Goal: Information Seeking & Learning: Learn about a topic

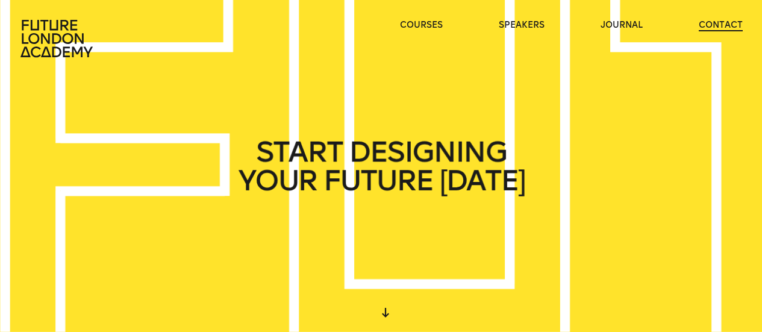
click at [713, 26] on link "contact" at bounding box center [721, 25] width 44 height 12
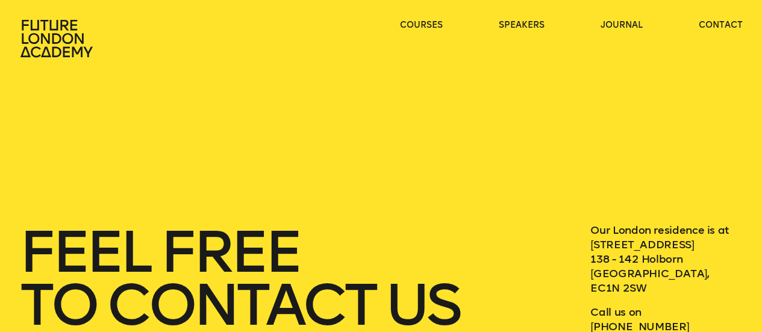
click at [54, 39] on icon at bounding box center [57, 38] width 77 height 39
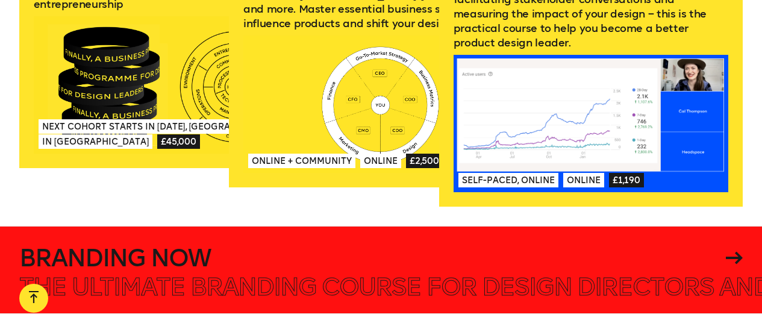
scroll to position [1747, 0]
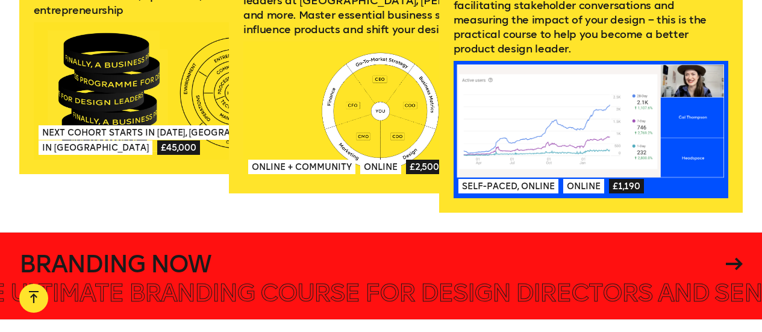
click at [133, 252] on h4 "Branding Now" at bounding box center [370, 264] width 703 height 24
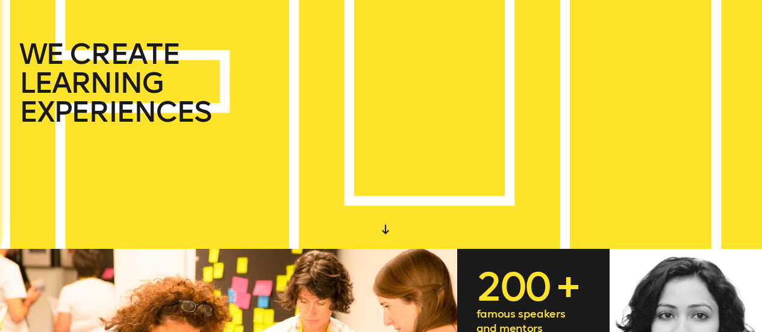
scroll to position [0, 0]
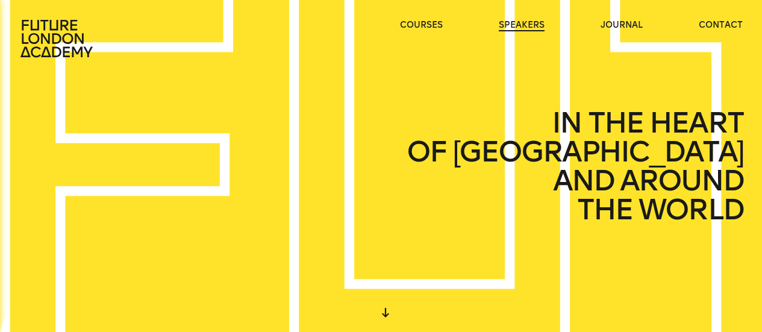
click at [521, 28] on link "speakers" at bounding box center [522, 25] width 46 height 12
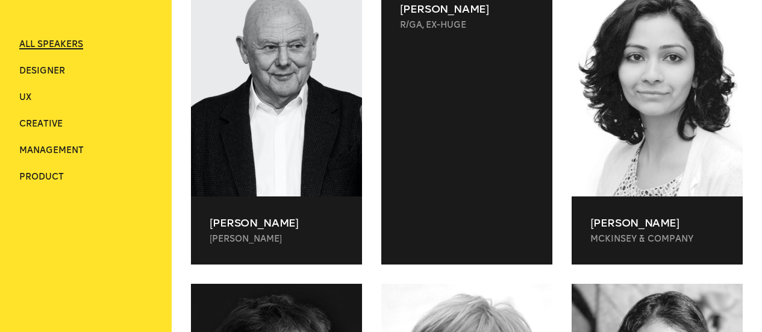
scroll to position [422, 0]
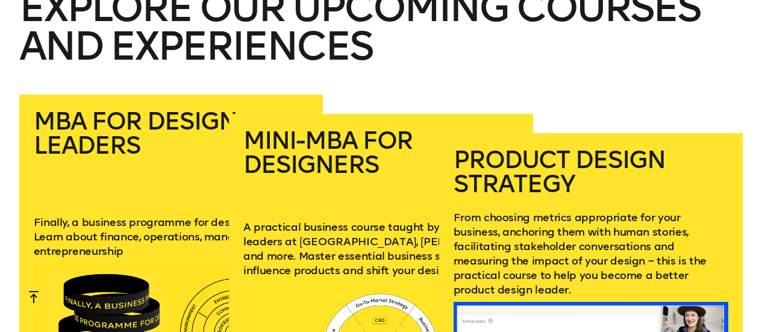
scroll to position [1566, 0]
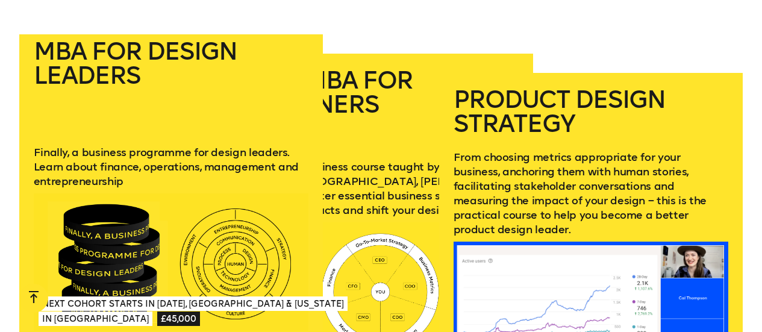
click at [109, 148] on p "Finally, a business programme for design leaders. Learn about finance, operatio…" at bounding box center [171, 166] width 275 height 43
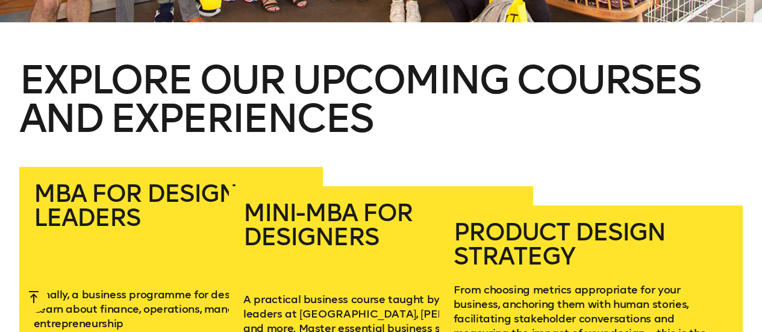
scroll to position [1446, 0]
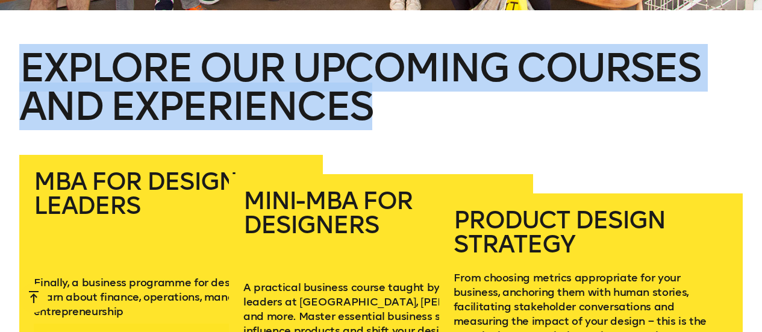
drag, startPoint x: 471, startPoint y: 95, endPoint x: -36, endPoint y: 20, distance: 512.6
click at [261, 63] on h2 "Explore our upcoming courses and experiences" at bounding box center [381, 102] width 724 height 106
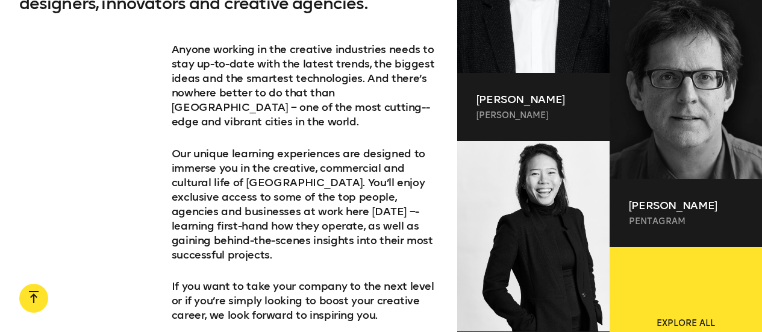
scroll to position [615, 0]
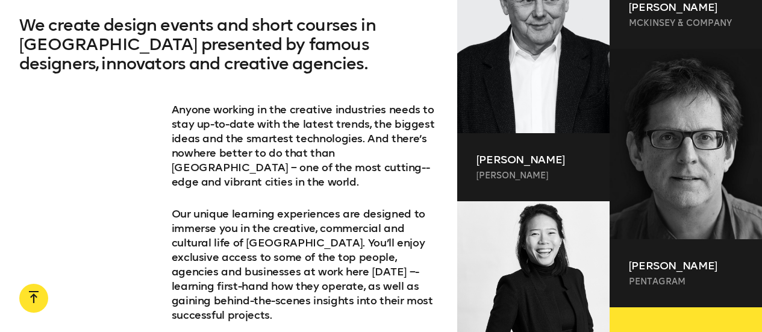
drag, startPoint x: 87, startPoint y: 148, endPoint x: 30, endPoint y: 158, distance: 58.1
click at [33, 160] on div "We create design events and short courses in [GEOGRAPHIC_DATA] presented by fam…" at bounding box center [228, 238] width 457 height 444
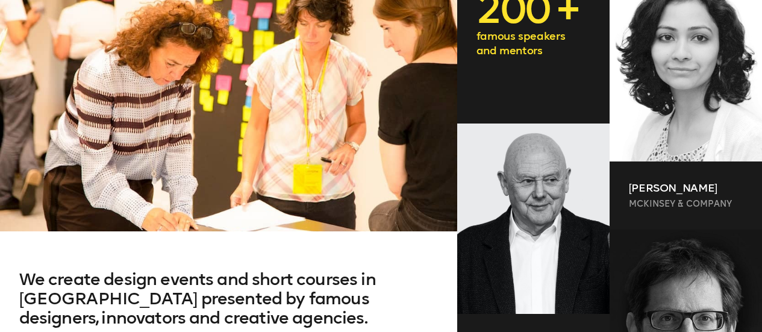
scroll to position [0, 0]
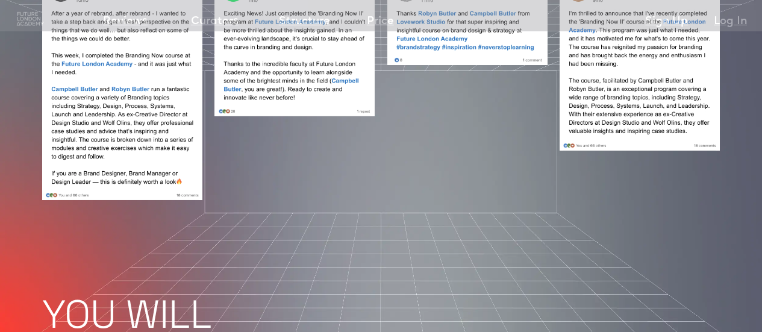
scroll to position [1265, 0]
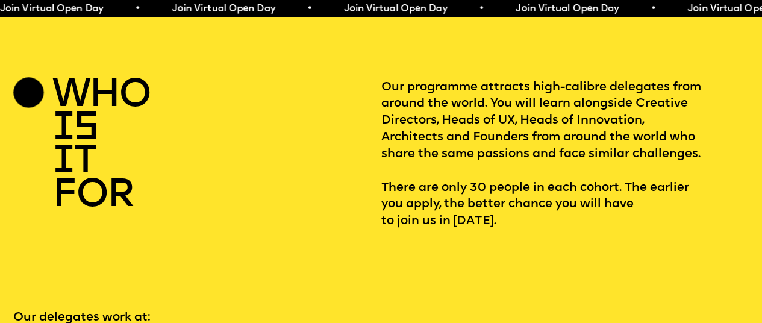
scroll to position [1747, 0]
